Goal: Transaction & Acquisition: Purchase product/service

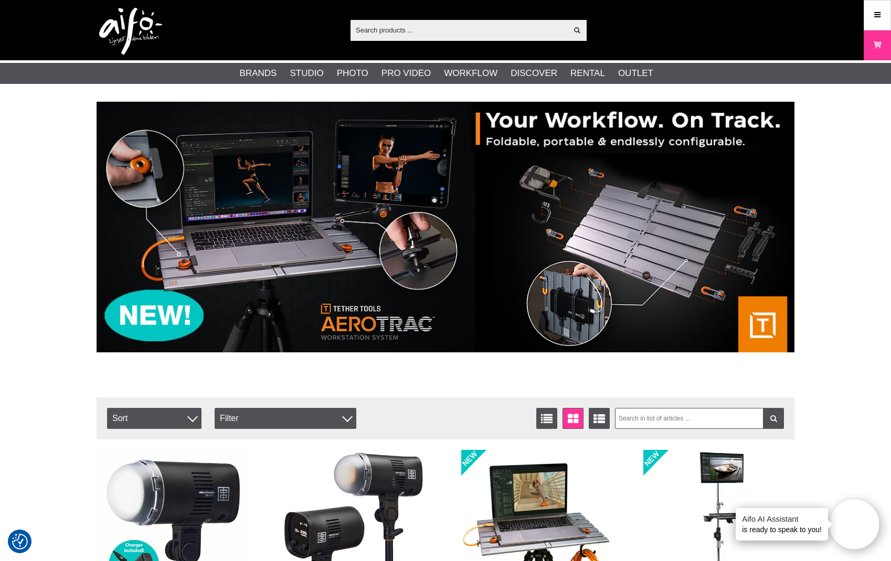
click at [483, 33] on input "text" at bounding box center [458, 30] width 217 height 16
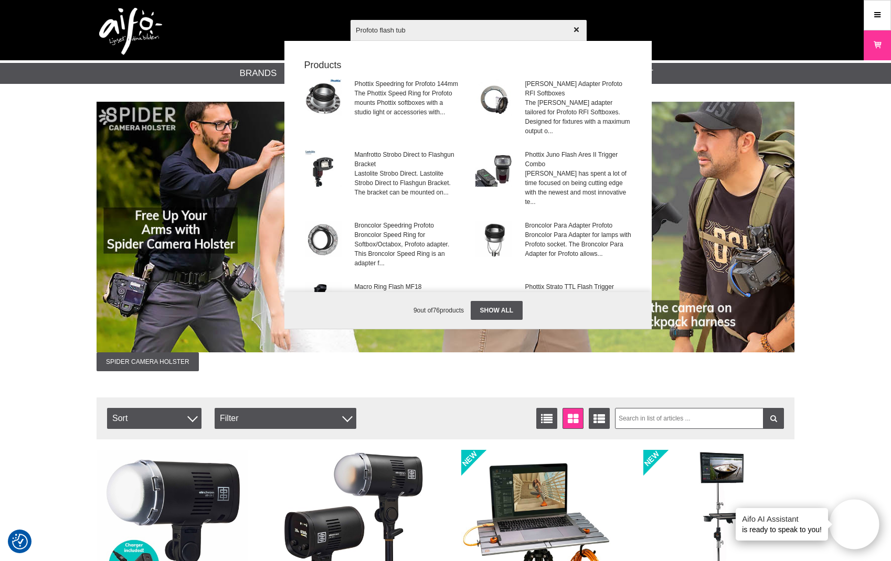
type input "Profoto flash tube"
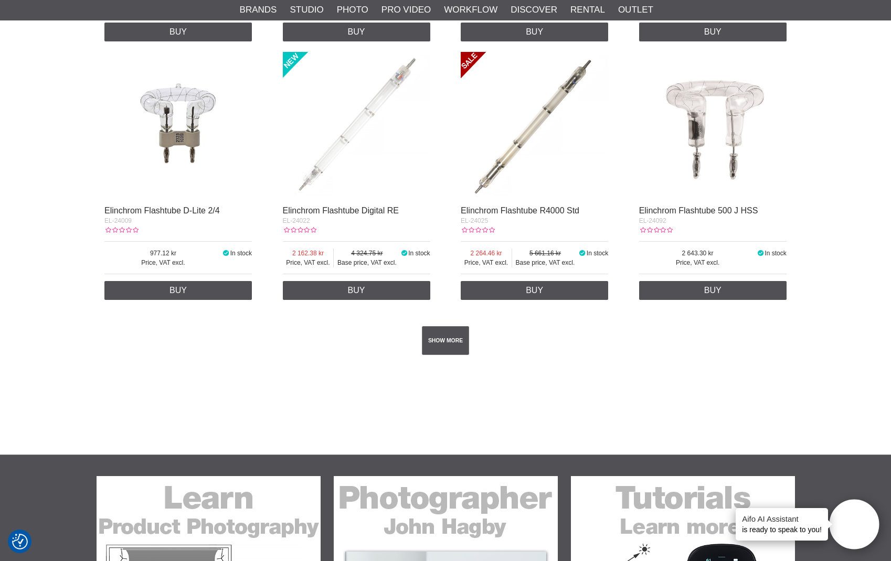
scroll to position [1813, 0]
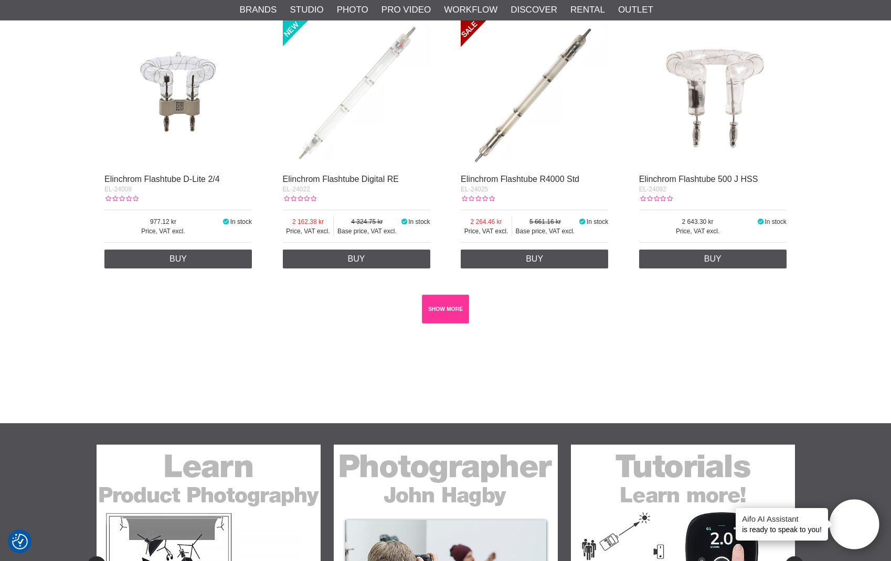
click at [440, 303] on link "SHOW MORE" at bounding box center [446, 309] width 48 height 29
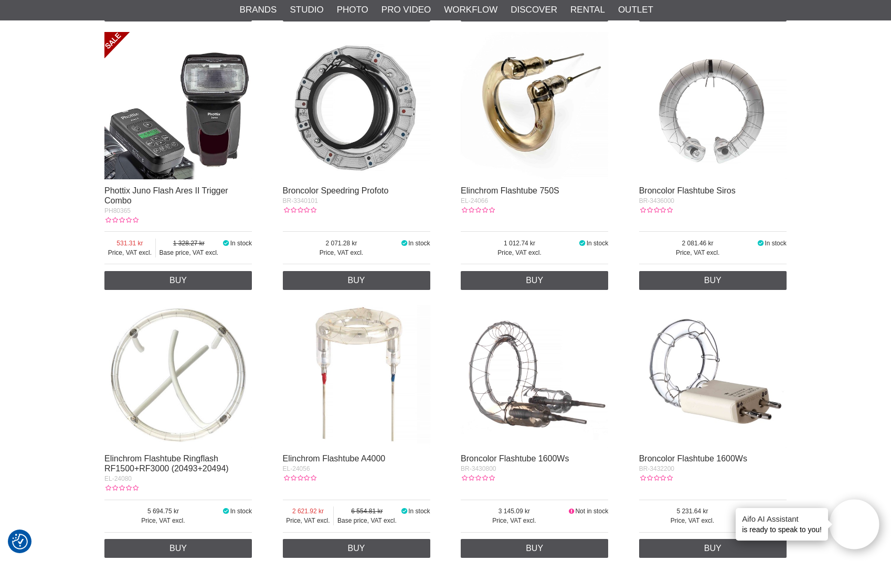
scroll to position [480, 1]
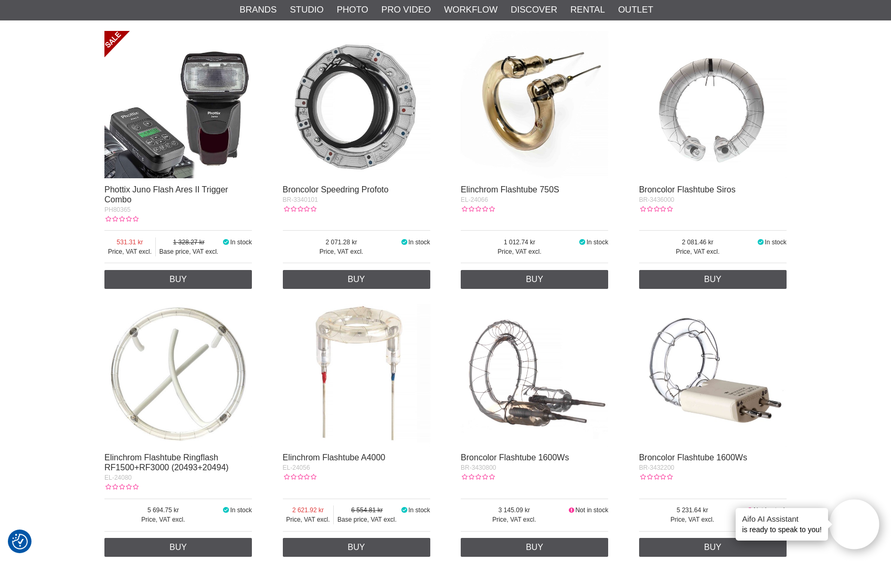
click at [547, 97] on img at bounding box center [534, 104] width 147 height 147
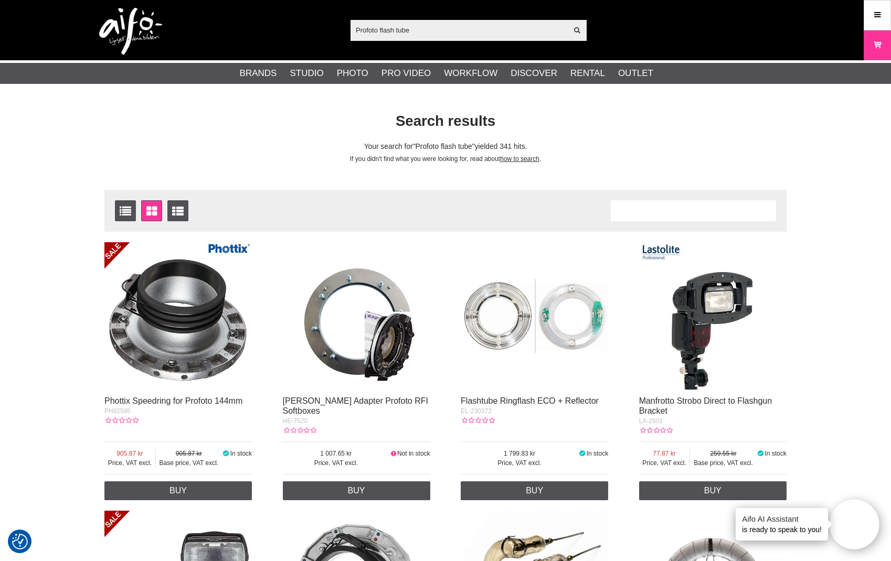
drag, startPoint x: 376, startPoint y: 30, endPoint x: 347, endPoint y: 30, distance: 29.4
click at [347, 30] on div "Profoto flash tube Show all Products Categories out of products Your search for…" at bounding box center [446, 30] width 714 height 60
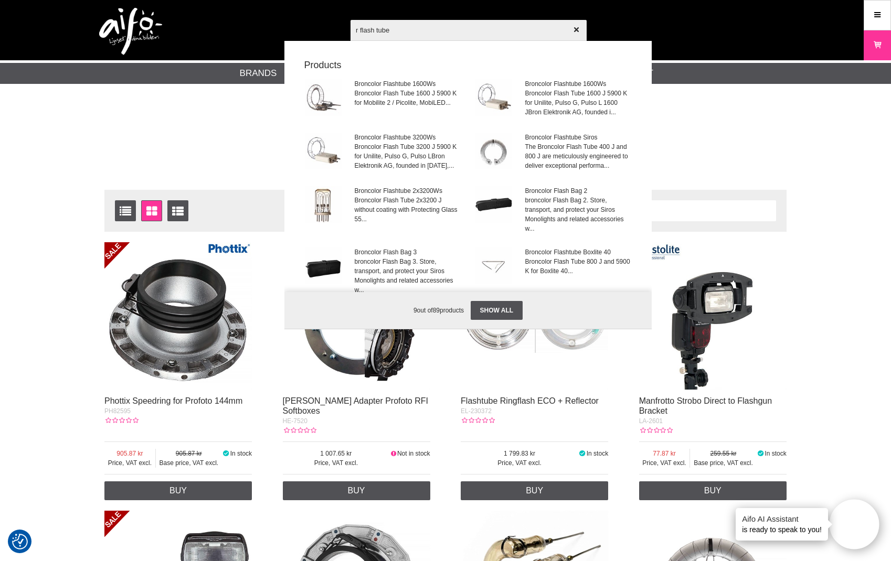
type input "rx flash tube"
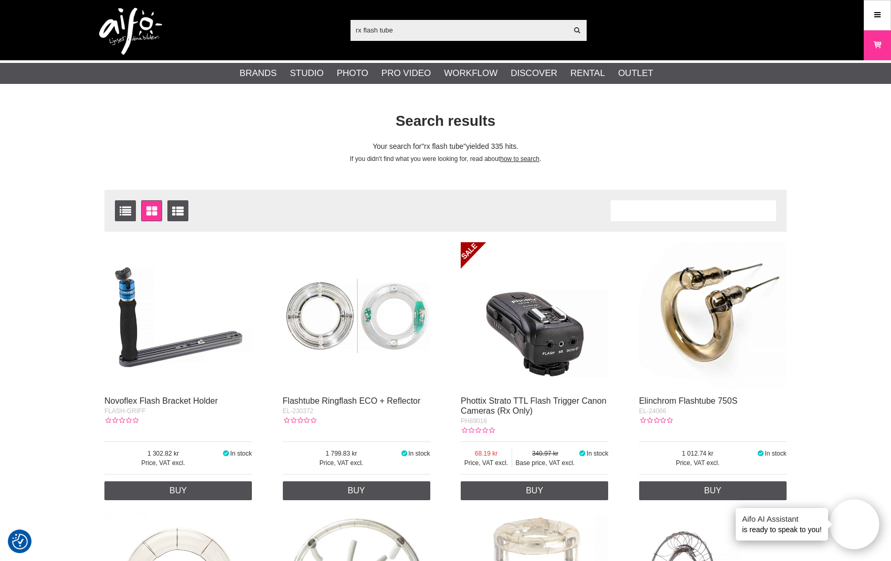
click at [378, 29] on input "rx flash tube" at bounding box center [458, 30] width 217 height 16
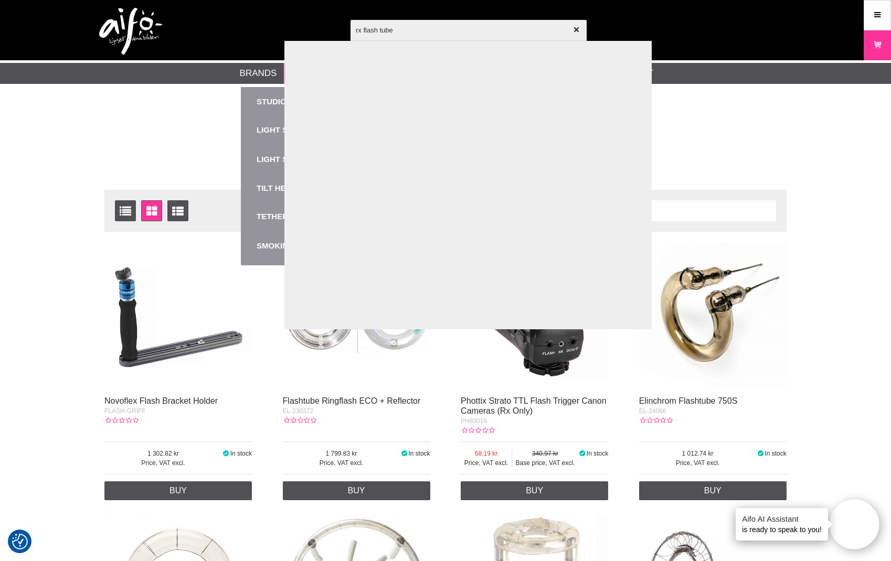
type input "rx flashtube"
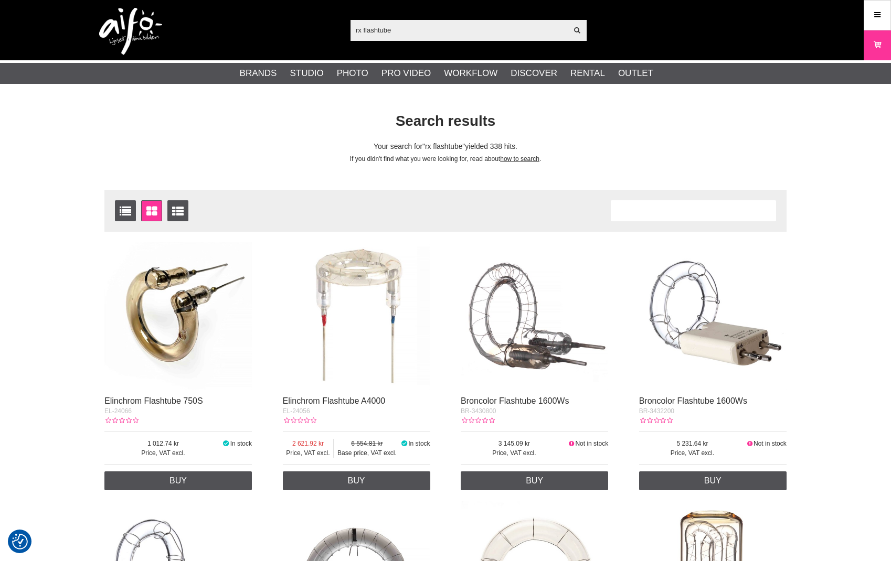
checkbox input "true"
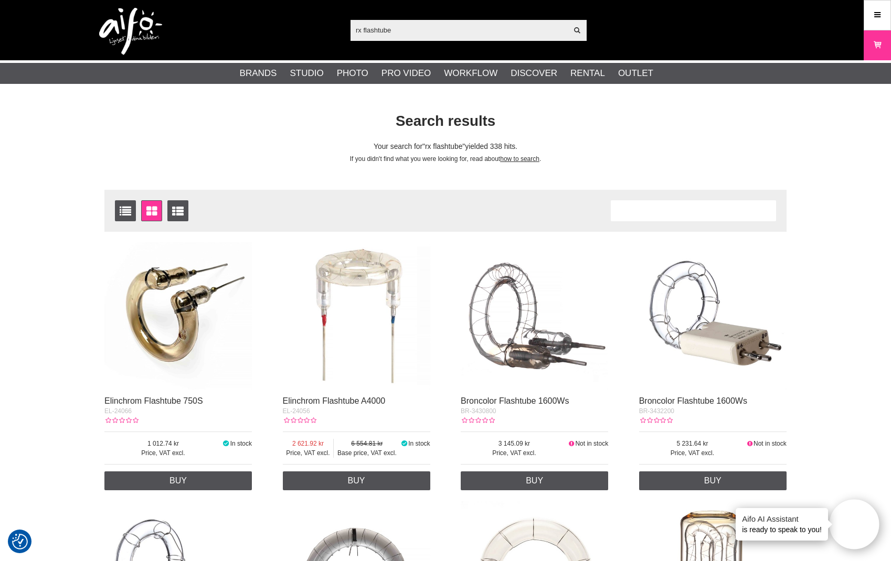
drag, startPoint x: 354, startPoint y: 29, endPoint x: 370, endPoint y: 31, distance: 16.3
click at [354, 29] on input "rx flashtube" at bounding box center [458, 30] width 217 height 16
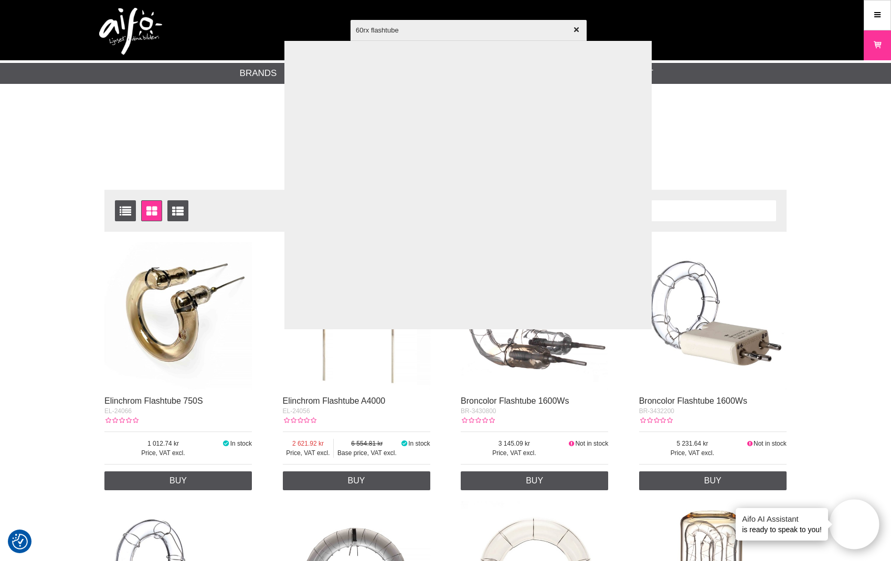
type input "600rx flashtube"
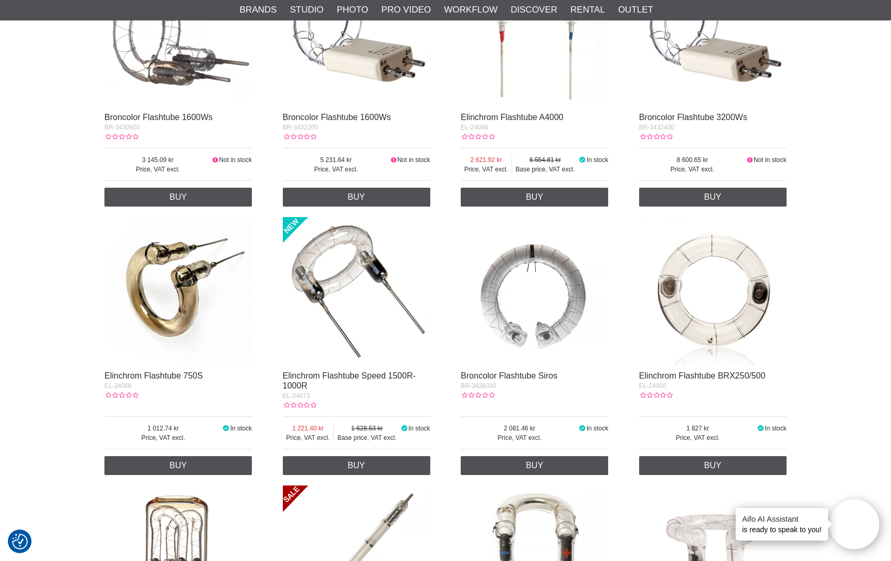
scroll to position [323, 0]
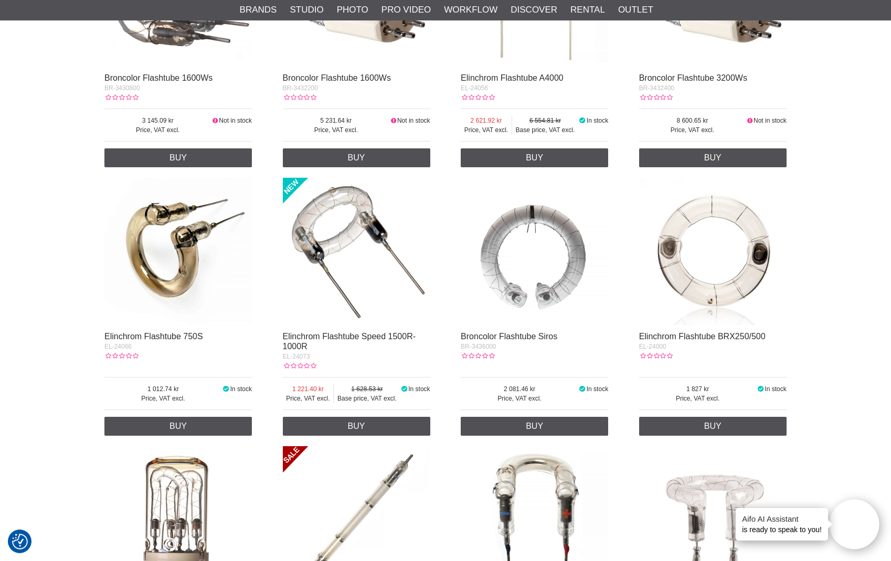
click at [742, 213] on img at bounding box center [712, 251] width 147 height 147
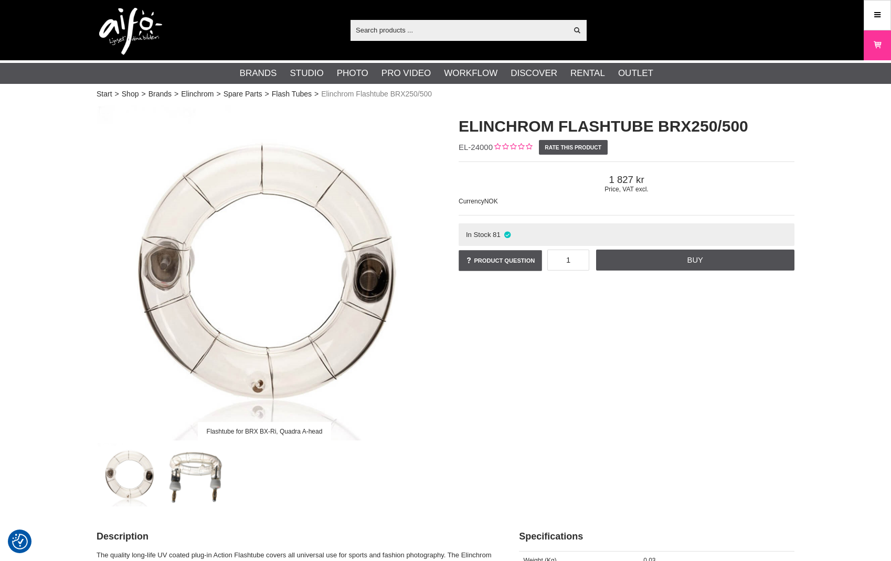
checkbox input "true"
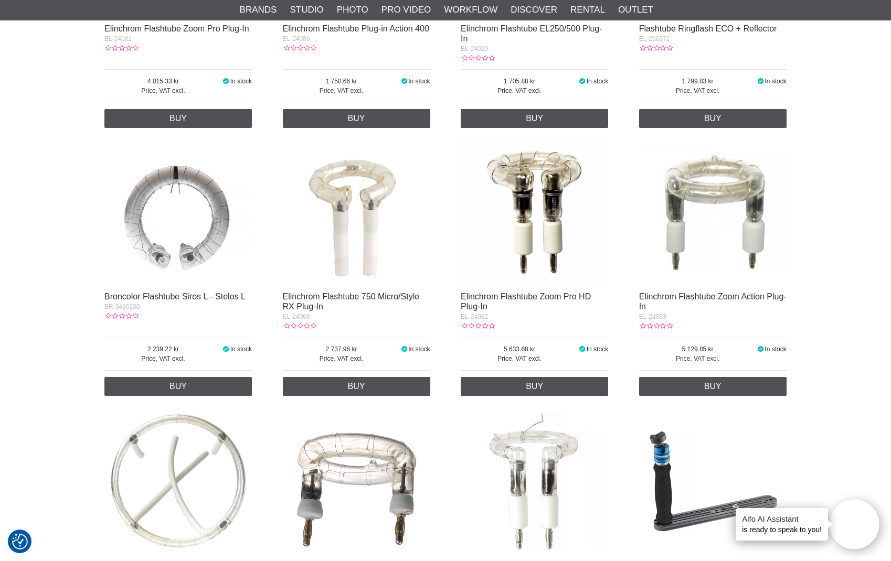
scroll to position [2202, 0]
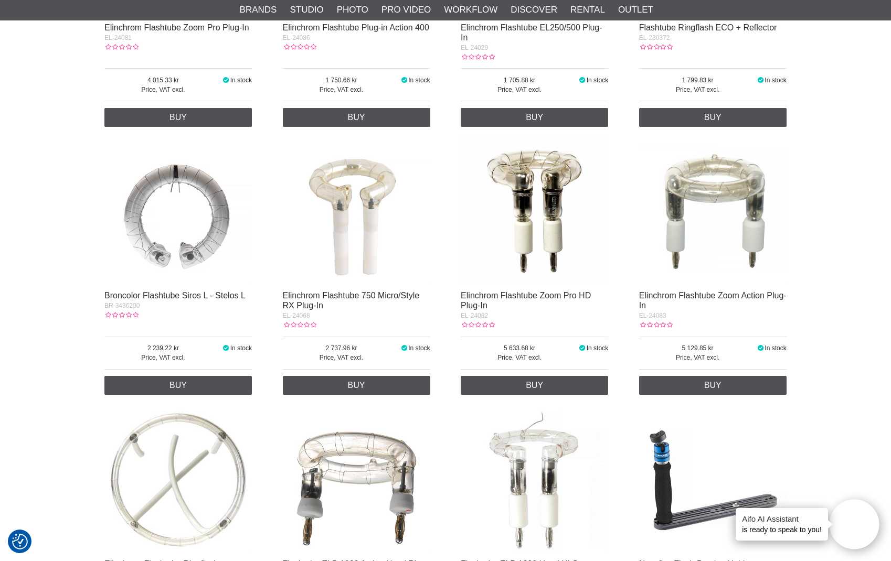
click at [360, 208] on img at bounding box center [356, 210] width 147 height 147
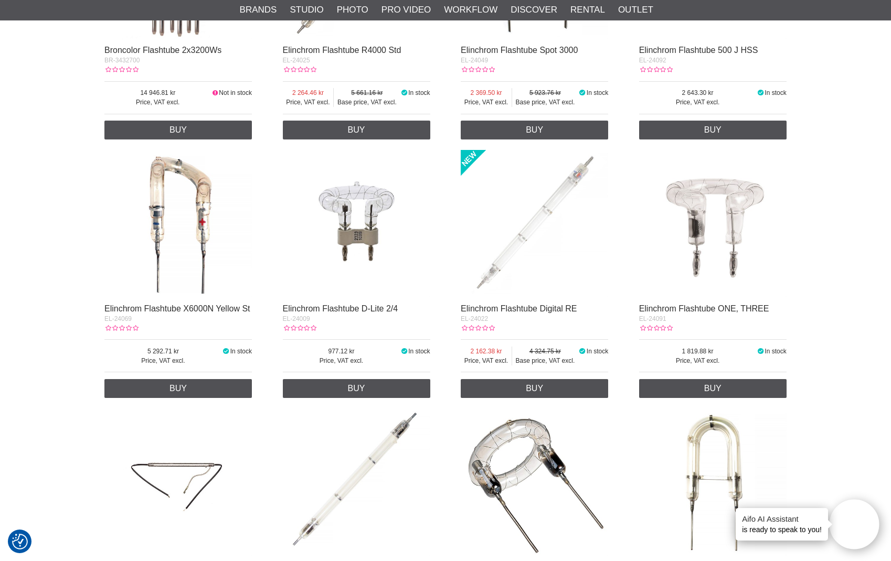
scroll to position [858, 0]
